Goal: Navigation & Orientation: Find specific page/section

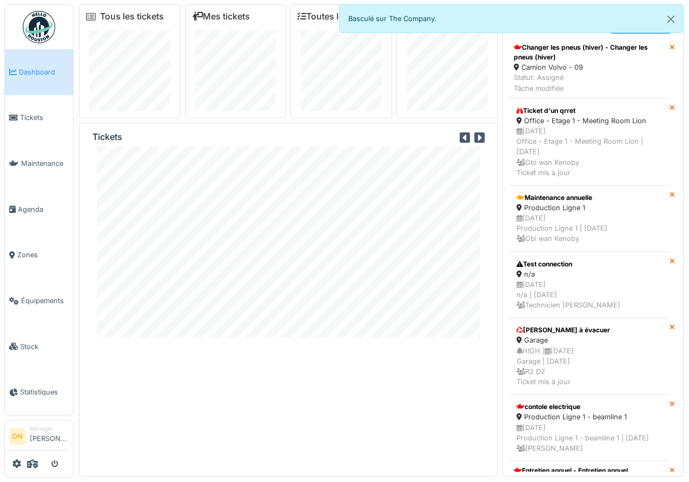
scroll to position [8, 0]
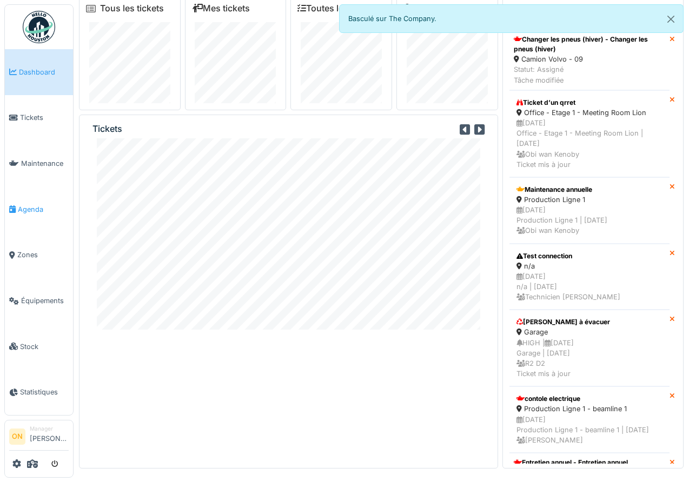
click at [37, 209] on span "Agenda" at bounding box center [43, 209] width 51 height 10
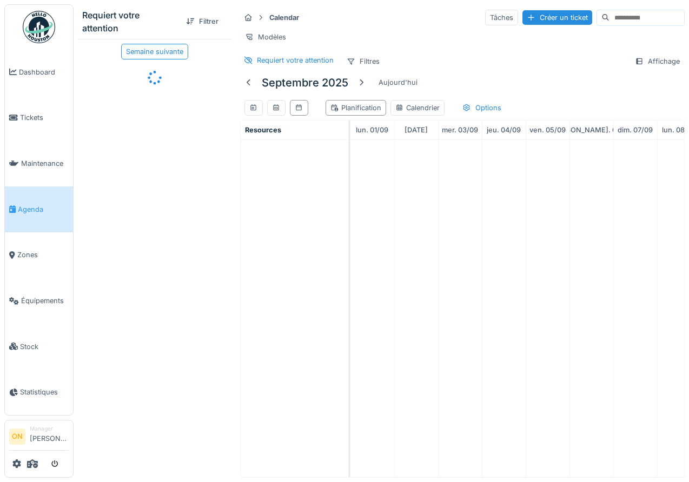
click at [429, 51] on div "Calendar Tâches Créer un ticket Modèles Requiert votre attention Filtres Affich…" at bounding box center [462, 39] width 453 height 70
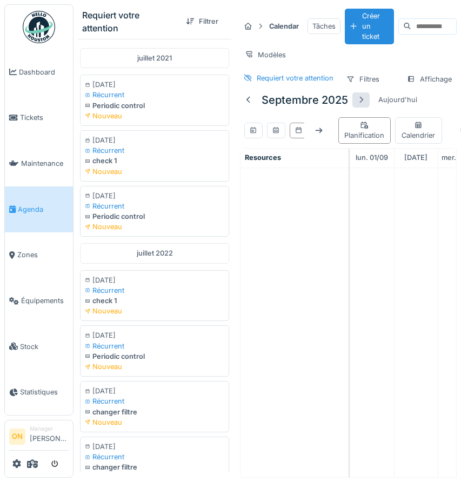
click at [362, 96] on div at bounding box center [361, 100] width 9 height 10
click at [20, 199] on link "Agenda" at bounding box center [39, 210] width 68 height 46
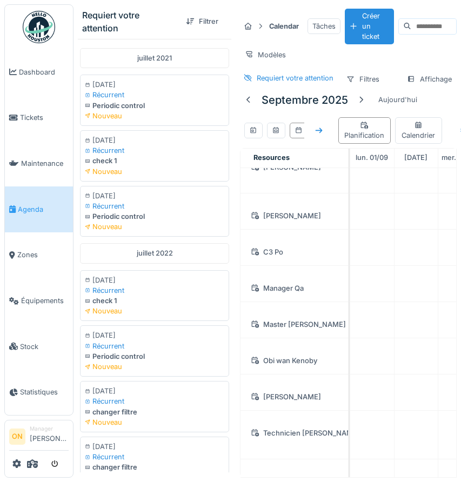
click at [320, 132] on icon at bounding box center [319, 130] width 9 height 7
click at [44, 75] on span "Dashboard" at bounding box center [44, 72] width 50 height 10
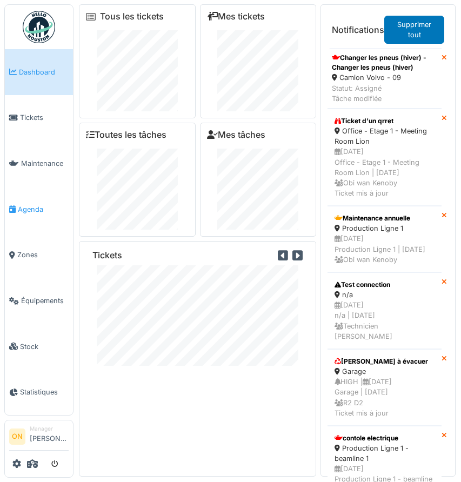
click at [25, 204] on span "Agenda" at bounding box center [43, 209] width 51 height 10
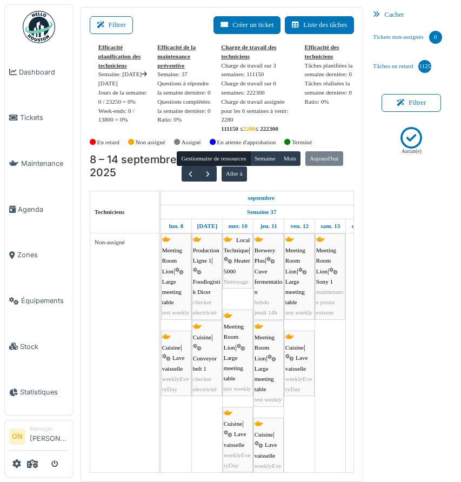
click at [235, 372] on span "Large meeting table" at bounding box center [233, 368] width 19 height 27
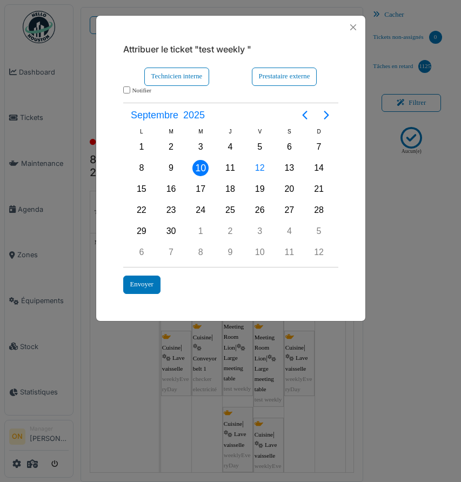
click at [51, 162] on div "Attribuer le ticket "test weekly " Technicien interne Prestataire externe *****…" at bounding box center [230, 241] width 461 height 482
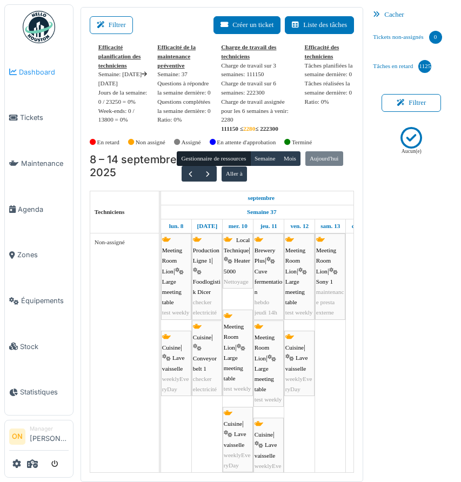
click at [17, 70] on li "Dashboard" at bounding box center [38, 72] width 59 height 10
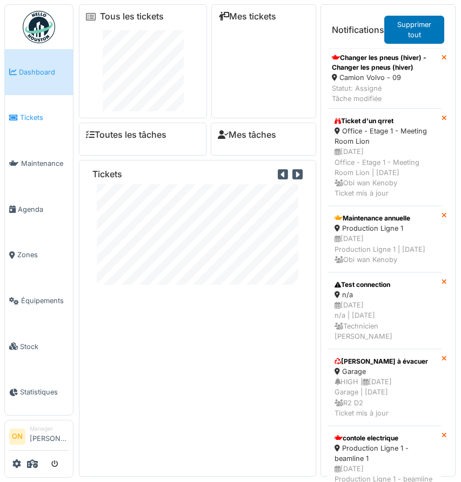
click at [34, 118] on span "Tickets" at bounding box center [44, 117] width 49 height 10
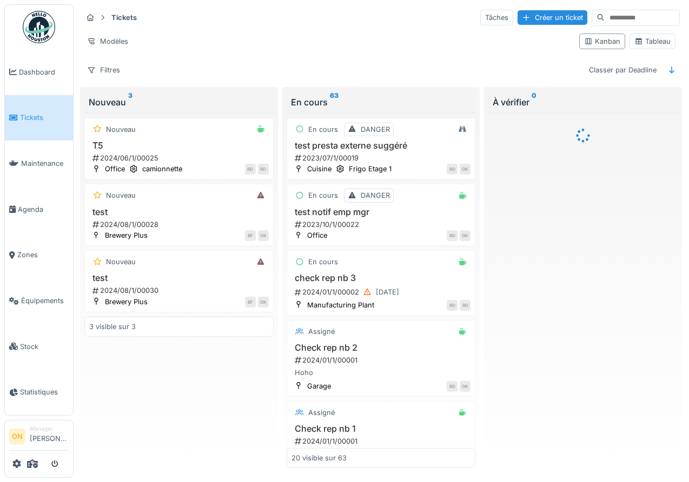
click at [23, 109] on link "Tickets" at bounding box center [39, 118] width 68 height 46
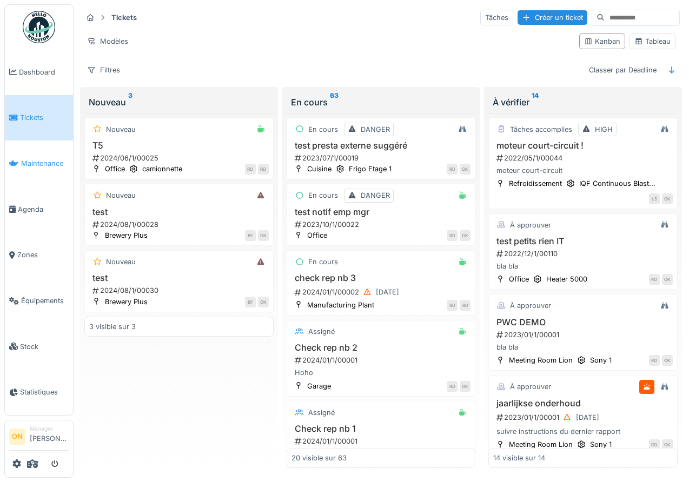
click at [35, 158] on span "Maintenance" at bounding box center [45, 163] width 48 height 10
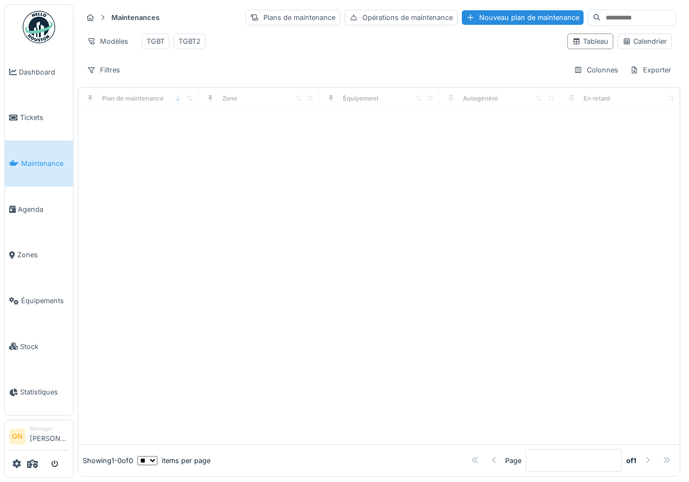
click at [334, 131] on div at bounding box center [378, 277] width 601 height 334
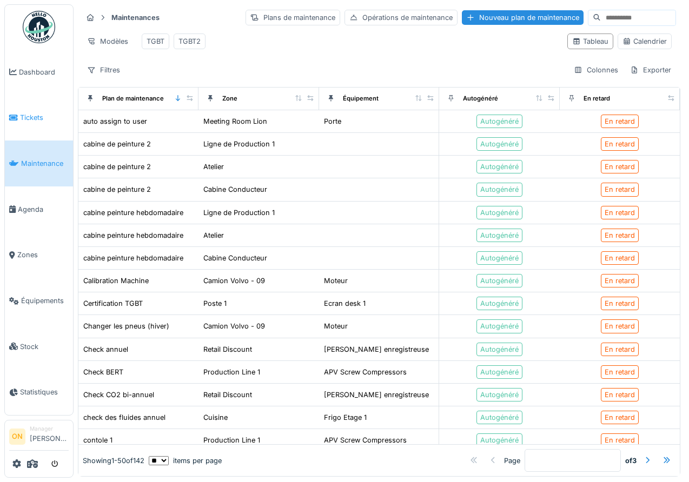
click at [31, 104] on link "Tickets" at bounding box center [39, 118] width 68 height 46
click at [26, 114] on span "Tickets" at bounding box center [44, 117] width 49 height 10
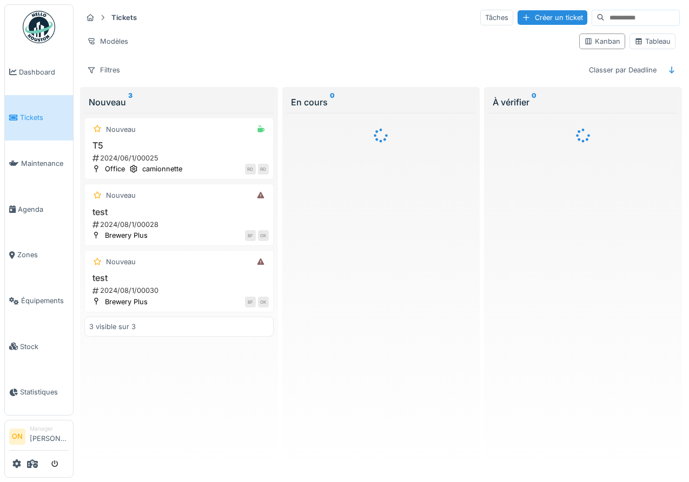
click at [282, 36] on div "Modèles" at bounding box center [326, 42] width 488 height 16
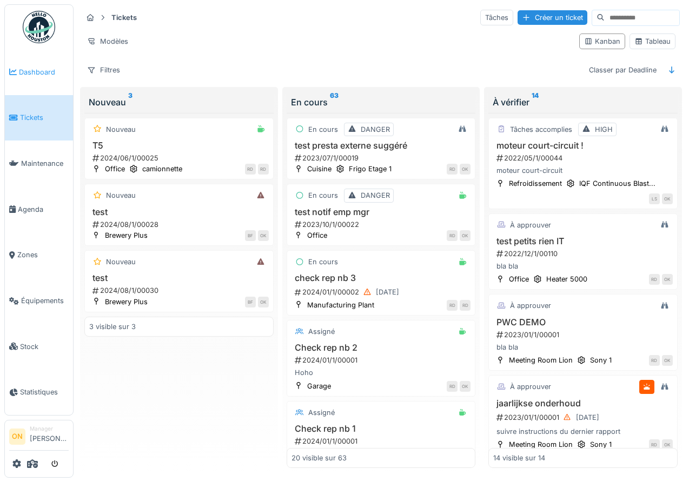
click at [31, 77] on link "Dashboard" at bounding box center [39, 72] width 68 height 46
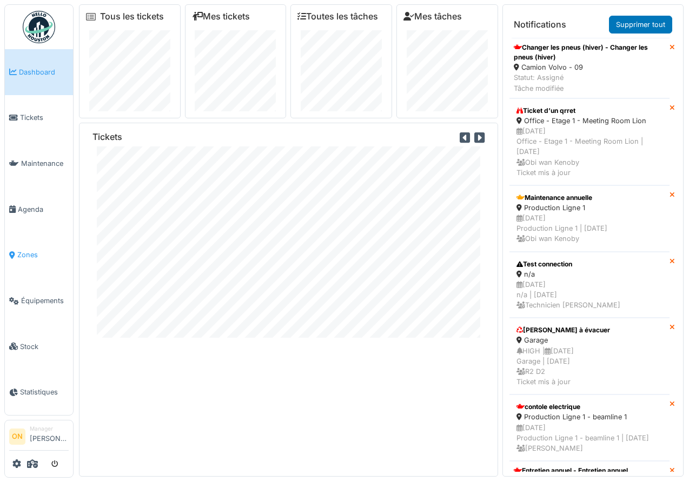
click at [33, 257] on link "Zones" at bounding box center [39, 255] width 68 height 46
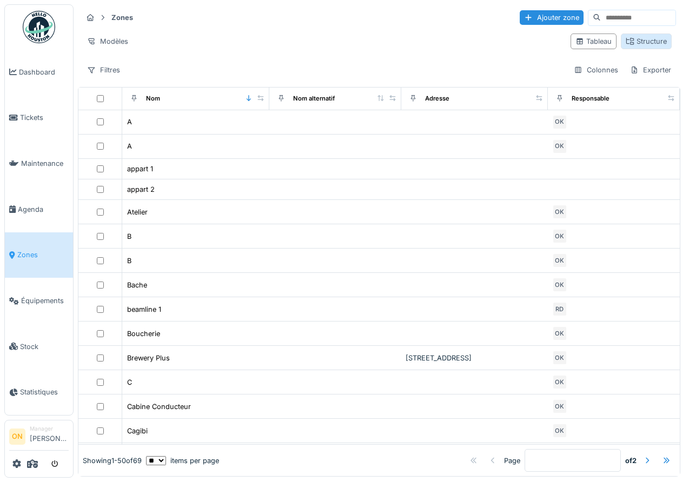
click at [650, 42] on div "Structure" at bounding box center [646, 41] width 41 height 10
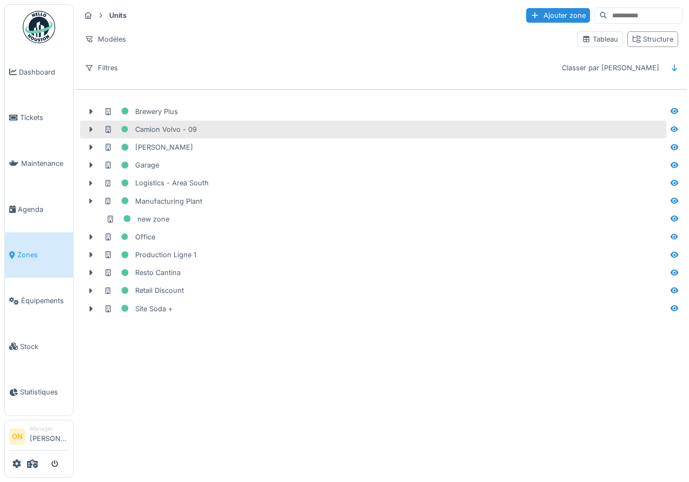
click at [89, 128] on icon at bounding box center [91, 129] width 9 height 7
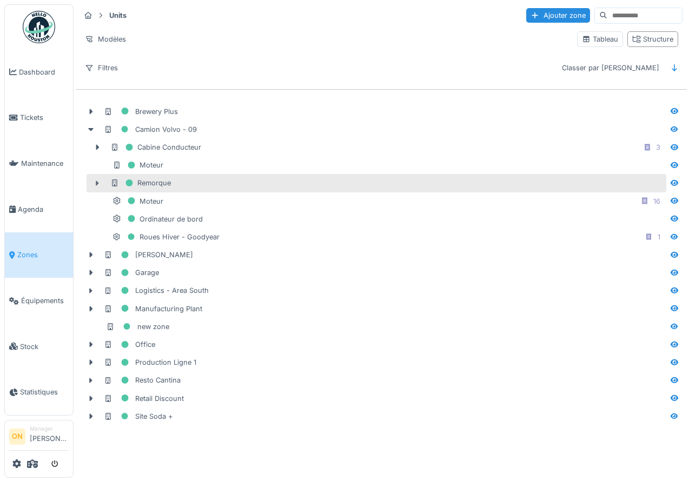
click at [98, 181] on icon at bounding box center [97, 183] width 9 height 7
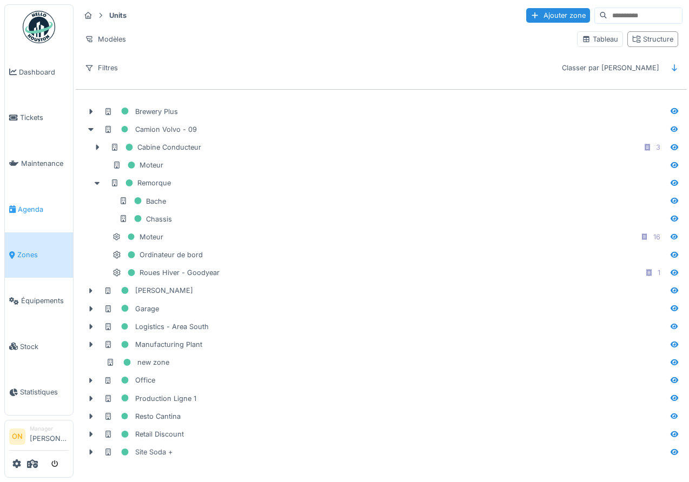
click at [27, 204] on span "Agenda" at bounding box center [43, 209] width 51 height 10
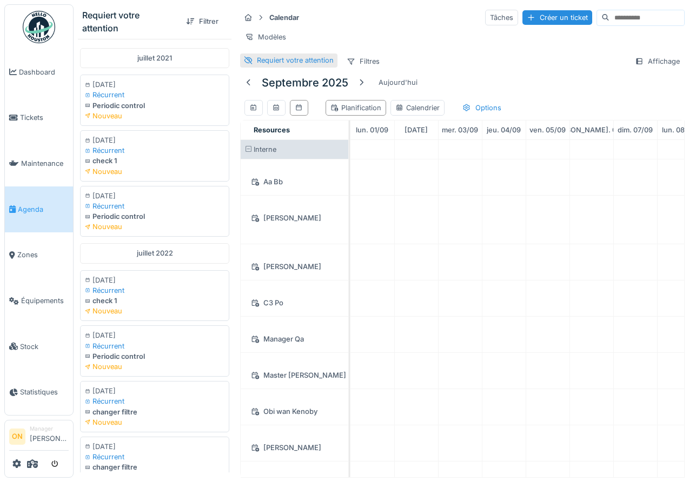
click at [275, 58] on div "Requiert votre attention" at bounding box center [295, 60] width 77 height 10
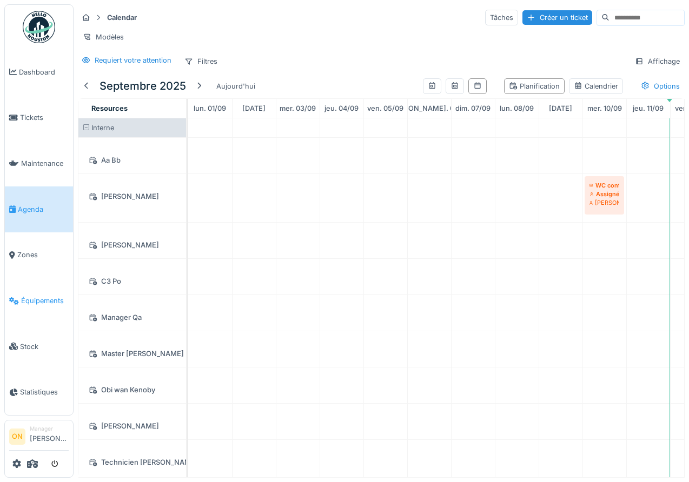
click at [34, 296] on span "Équipements" at bounding box center [45, 301] width 48 height 10
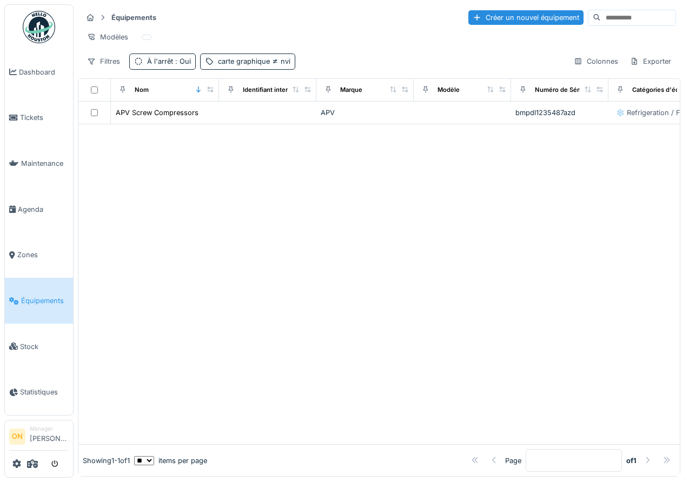
click at [323, 23] on div "Équipements Créer un nouvel équipement" at bounding box center [379, 18] width 594 height 18
click at [349, 205] on div at bounding box center [378, 284] width 601 height 320
click at [184, 63] on span ": Oui" at bounding box center [182, 61] width 18 height 8
click at [218, 84] on div "Supprimer" at bounding box center [225, 90] width 56 height 15
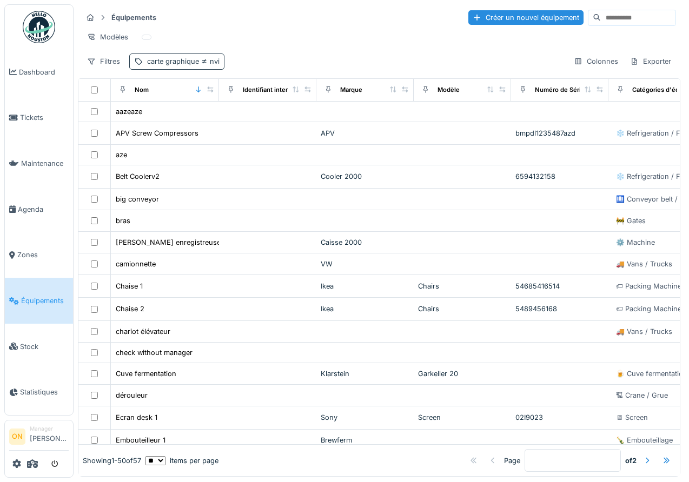
click at [191, 59] on div "carte graphique nvi" at bounding box center [183, 61] width 72 height 10
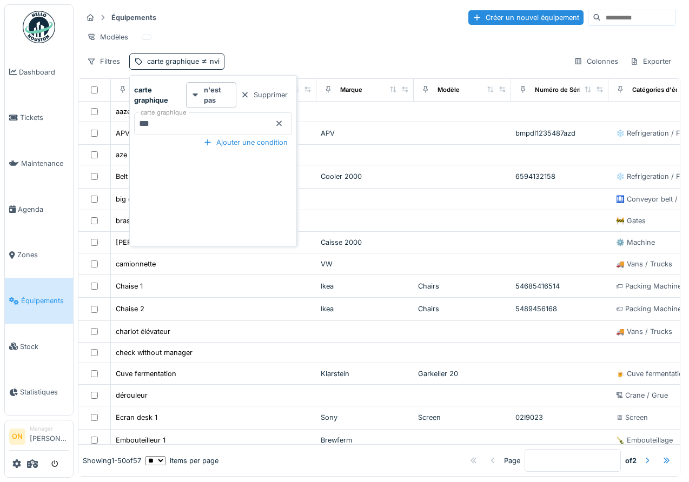
drag, startPoint x: 259, startPoint y: 97, endPoint x: 261, endPoint y: 74, distance: 23.3
click at [259, 97] on div "Supprimer" at bounding box center [264, 95] width 56 height 15
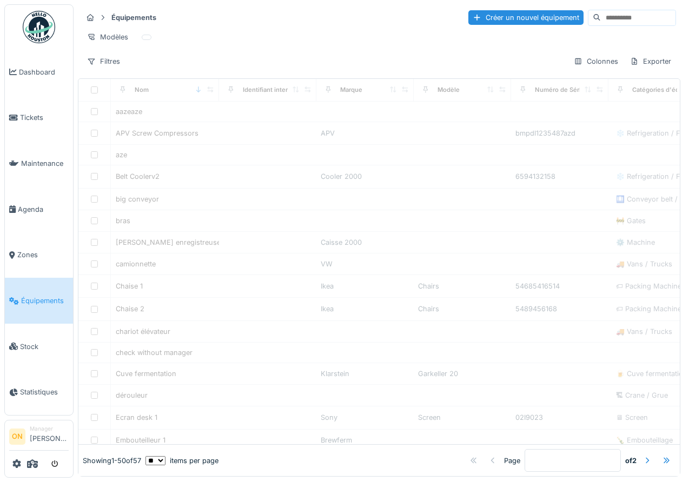
click at [255, 36] on div "Modèles" at bounding box center [379, 37] width 594 height 16
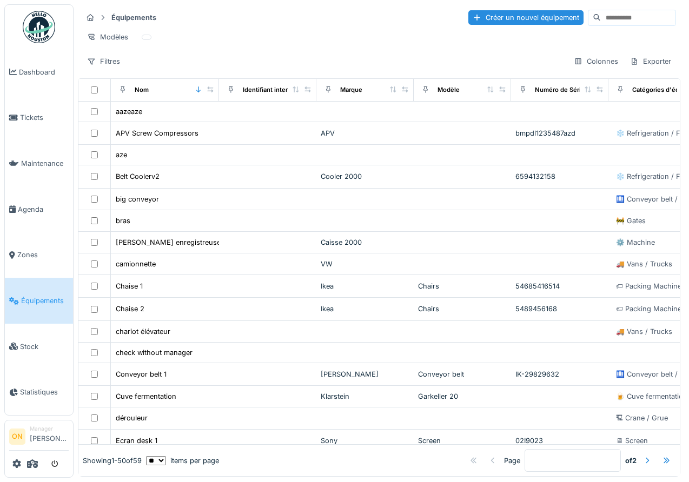
click at [255, 36] on div "Modèles" at bounding box center [379, 37] width 594 height 16
click at [38, 119] on span "Tickets" at bounding box center [44, 117] width 49 height 10
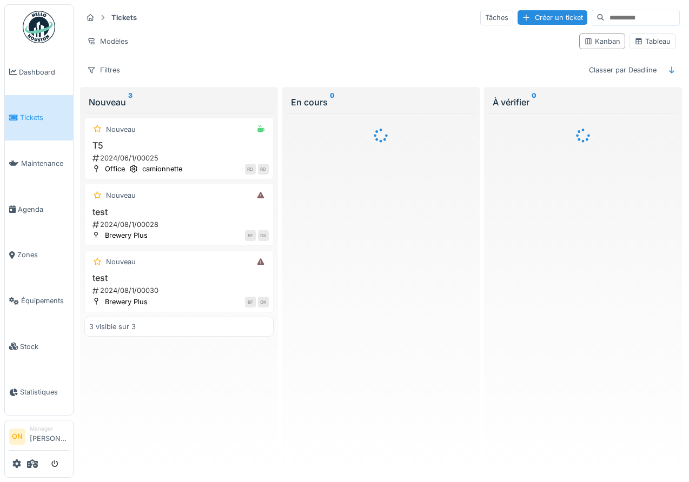
click at [229, 41] on div "Modèles" at bounding box center [326, 42] width 488 height 16
